Goal: Navigation & Orientation: Find specific page/section

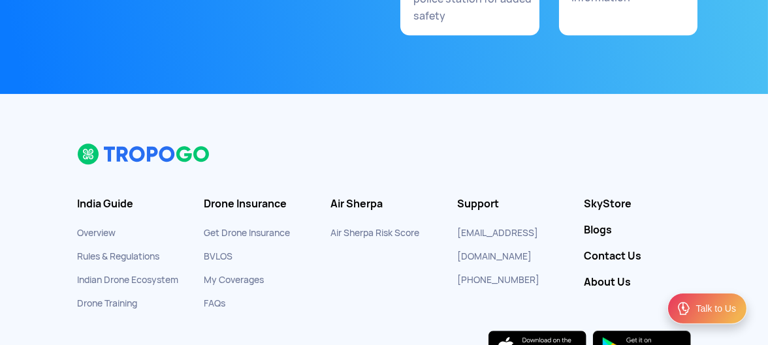
scroll to position [7121, 0]
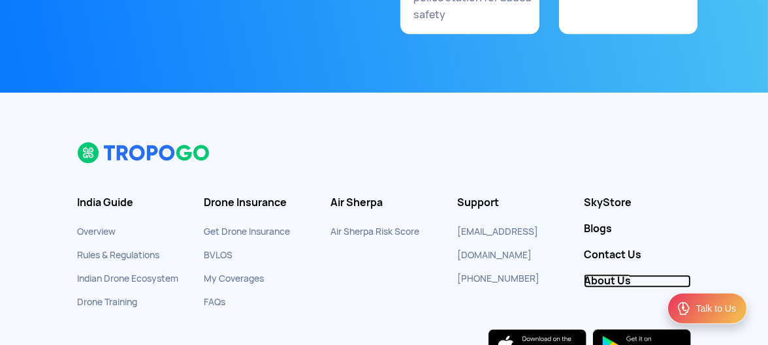
click at [596, 275] on link "About Us" at bounding box center [637, 281] width 107 height 13
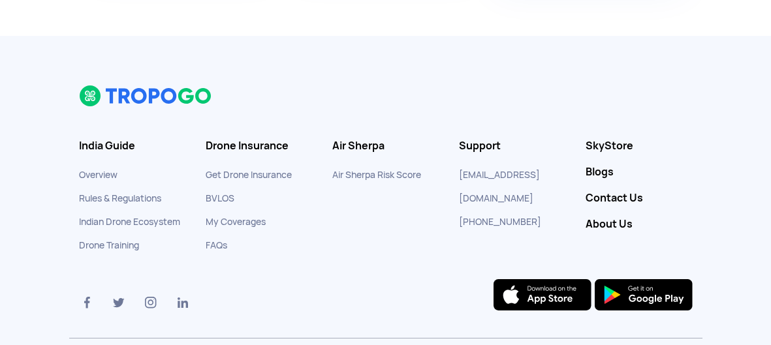
scroll to position [2453, 0]
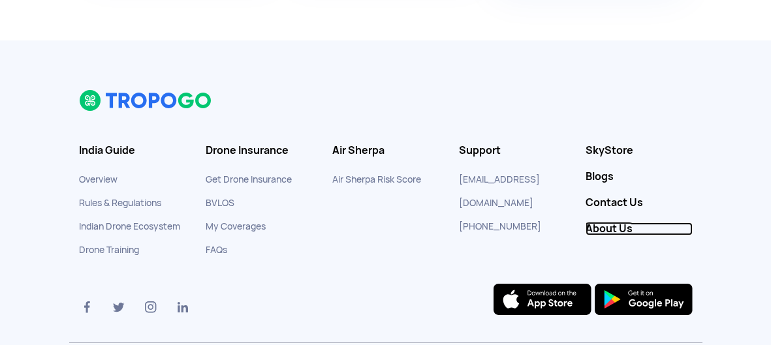
click at [606, 228] on link "About Us" at bounding box center [639, 229] width 107 height 13
